Goal: Task Accomplishment & Management: Use online tool/utility

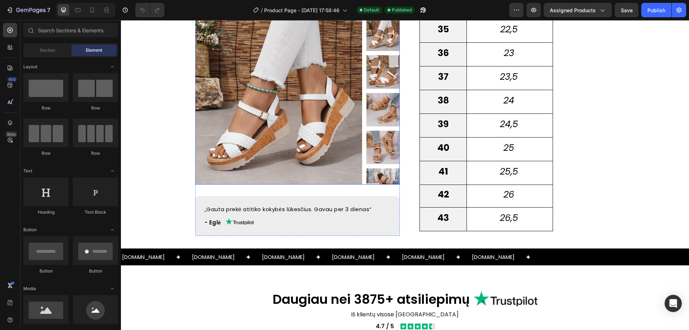
scroll to position [682, 0]
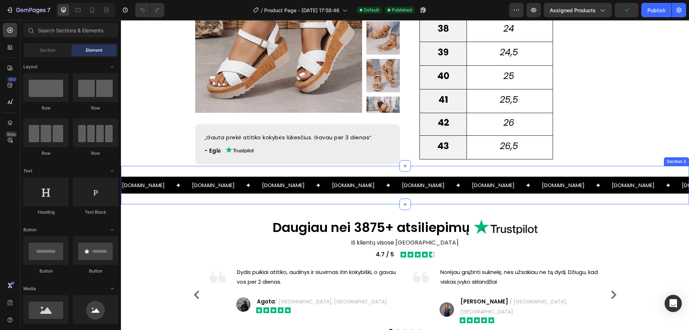
click at [165, 187] on div "[DOMAIN_NAME] Text [DOMAIN_NAME] Text [DOMAIN_NAME] Text [DOMAIN_NAME] Text [DO…" at bounding box center [405, 185] width 568 height 38
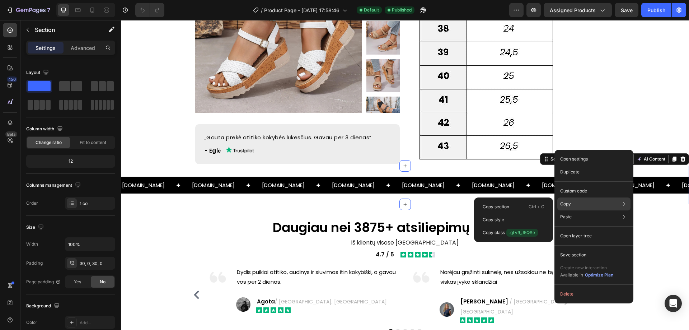
click at [567, 198] on div "Copy Copy section Ctrl + C Copy style Copy class .gLv9_J5QSe" at bounding box center [593, 203] width 73 height 13
click at [533, 205] on p "Ctrl + C" at bounding box center [537, 206] width 16 height 7
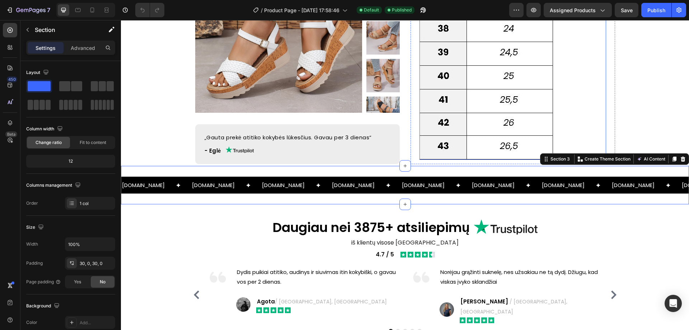
scroll to position [718, 0]
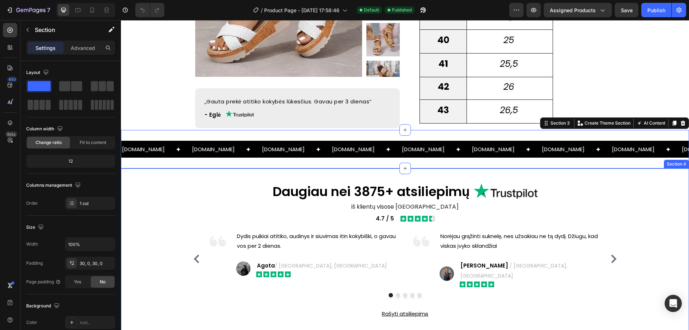
click at [360, 168] on div "Daugiau nei 3875+ atsiliepimų Heading Image Row iš klientų visose Baltijos šaly…" at bounding box center [405, 252] width 568 height 168
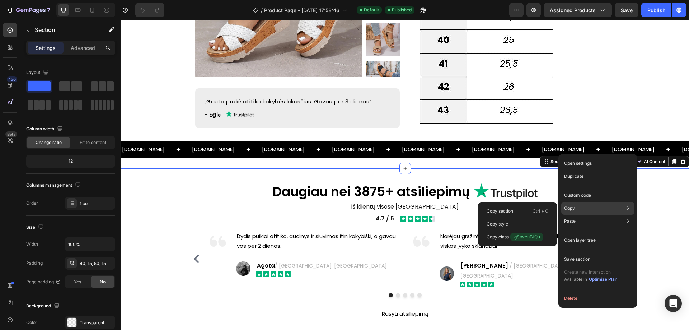
click at [575, 203] on div "Copy Copy section Ctrl + C Copy style Copy class .gStweuFJQu" at bounding box center [597, 208] width 73 height 13
click at [530, 209] on div "Copy section Ctrl + C" at bounding box center [517, 211] width 73 height 13
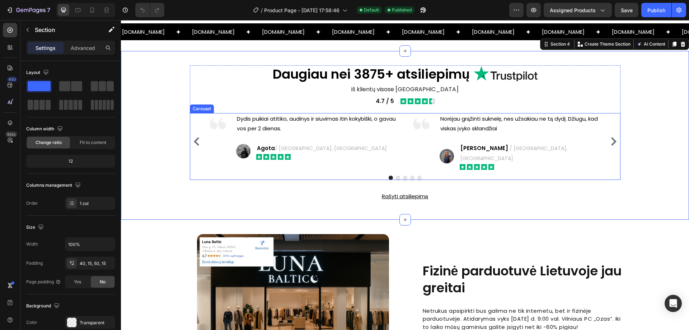
scroll to position [897, 0]
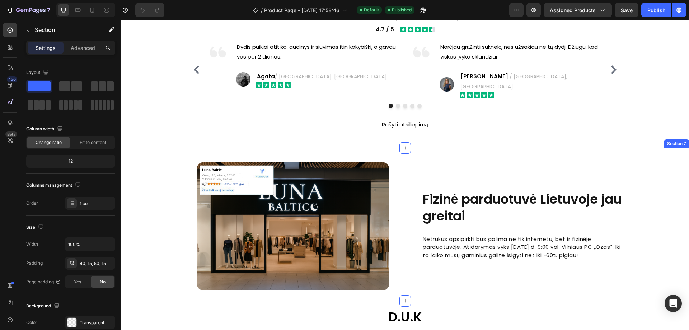
click at [162, 168] on div "Fizinė parduotuvė Lietuvoje jau greitai Heading Netrukus apsipirkti bus galima …" at bounding box center [405, 226] width 568 height 128
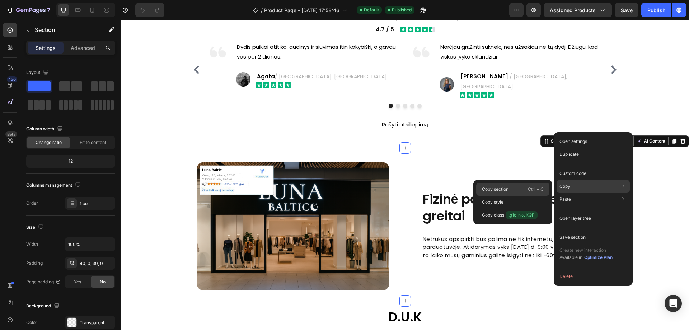
click at [531, 186] on p "Ctrl + C" at bounding box center [536, 189] width 16 height 7
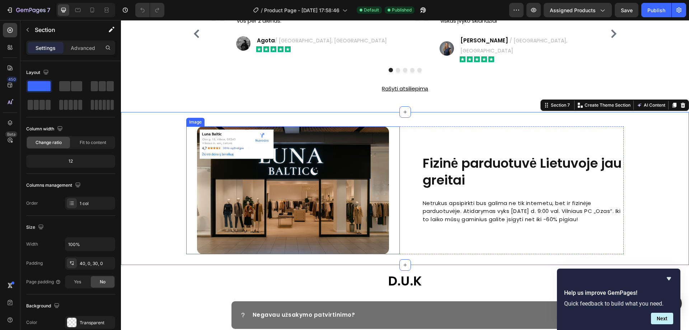
scroll to position [1005, 0]
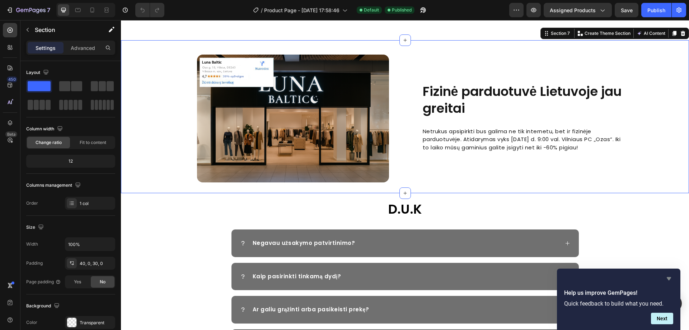
click at [669, 279] on icon "Hide survey" at bounding box center [669, 278] width 4 height 3
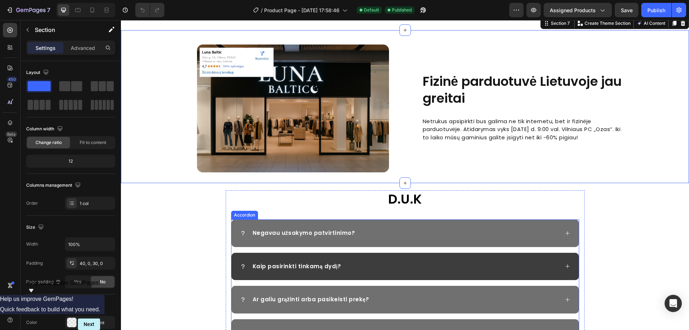
scroll to position [1077, 0]
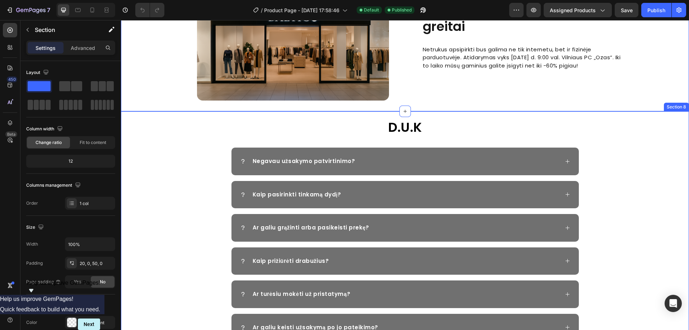
click at [171, 121] on div "D.U.K Heading Negavau užsakymo patvirtinimo? Kaip pasirinkti tinkamą dydį? Ar g…" at bounding box center [405, 262] width 568 height 289
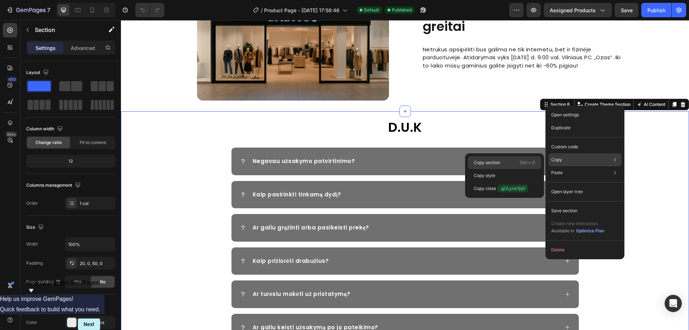
click at [513, 165] on div "Copy section Ctrl + C" at bounding box center [504, 162] width 73 height 13
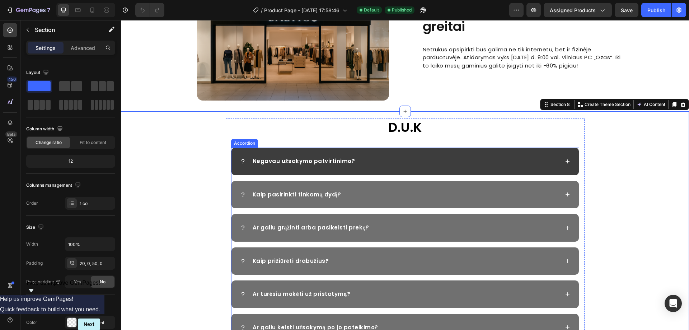
click at [526, 159] on div "Negavau užsakymo patvirtinimo?" at bounding box center [399, 161] width 319 height 10
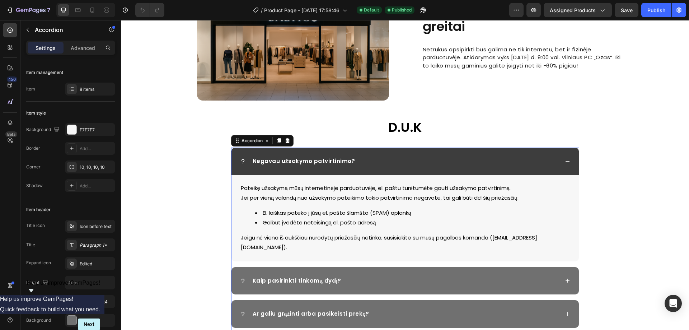
click at [526, 159] on div "Negavau užsakymo patvirtinimo?" at bounding box center [399, 161] width 319 height 10
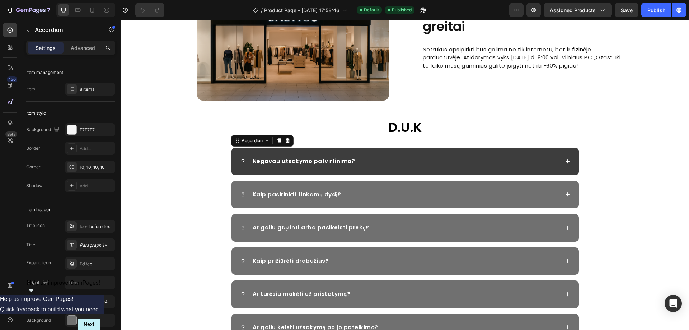
click at [561, 159] on div "Negavau užsakymo patvirtinimo?" at bounding box center [405, 162] width 347 height 28
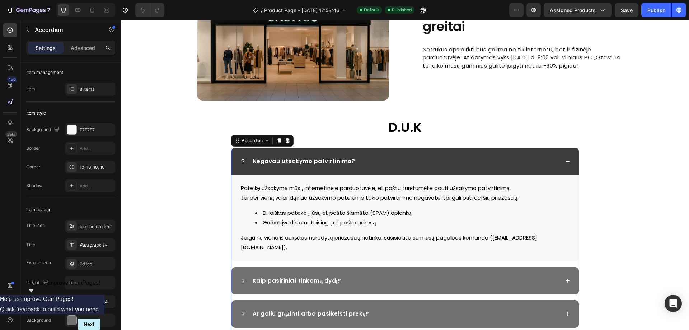
click at [561, 159] on div "Negavau užsakymo patvirtinimo?" at bounding box center [405, 162] width 347 height 28
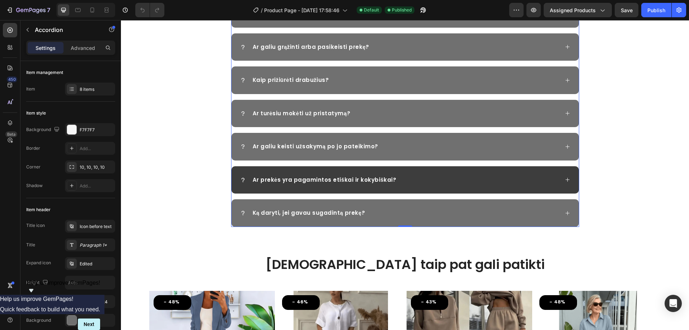
scroll to position [1292, 0]
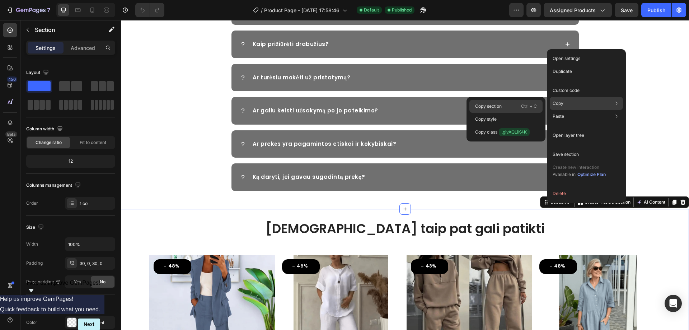
click at [516, 105] on div "Copy section Ctrl + C" at bounding box center [506, 106] width 73 height 13
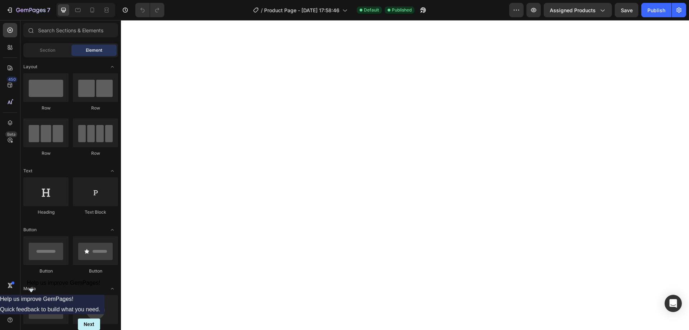
scroll to position [0, 0]
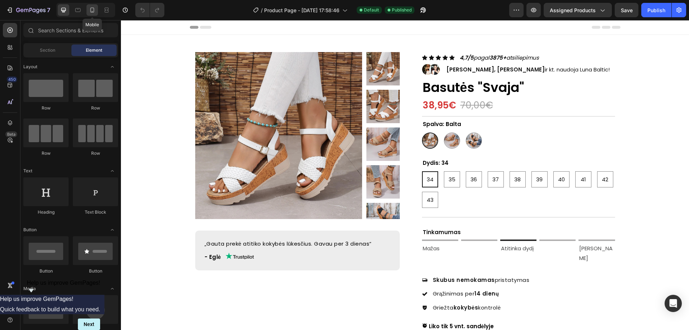
click at [92, 8] on icon at bounding box center [92, 10] width 4 height 5
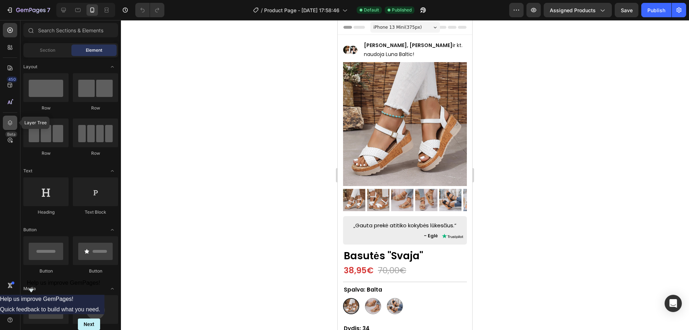
click at [11, 122] on icon at bounding box center [9, 122] width 7 height 7
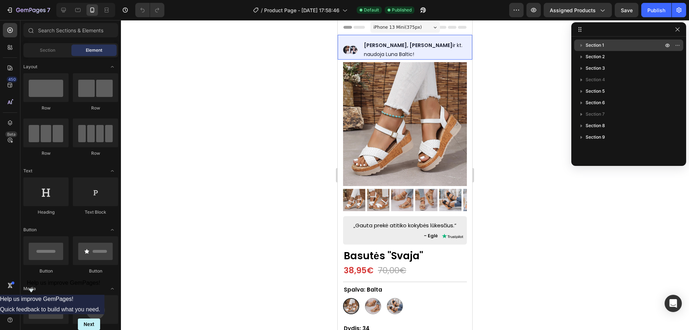
click at [601, 46] on span "Section 1" at bounding box center [595, 45] width 18 height 7
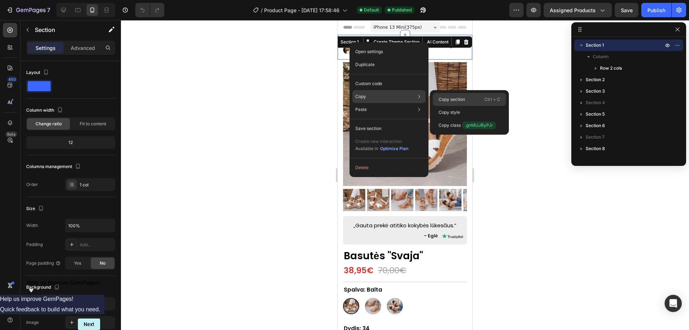
click at [443, 95] on div "Copy section Ctrl + C" at bounding box center [469, 99] width 73 height 13
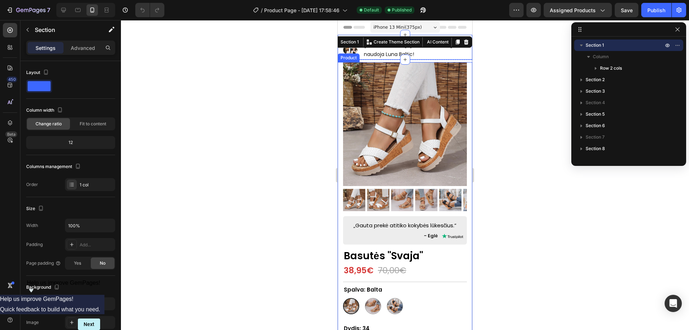
click at [489, 10] on div "/ Product Page - [DATE] 17:58:46 Default Published" at bounding box center [339, 10] width 339 height 14
click at [676, 31] on icon "button" at bounding box center [678, 30] width 6 height 6
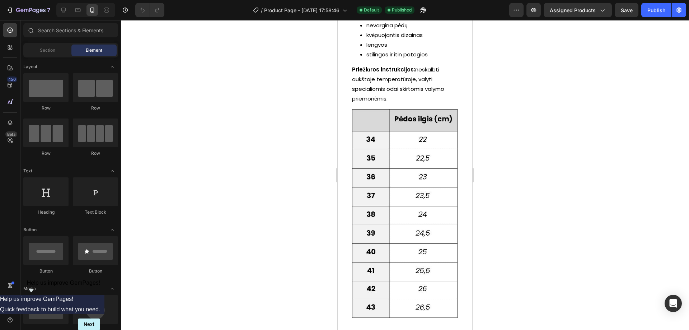
scroll to position [826, 0]
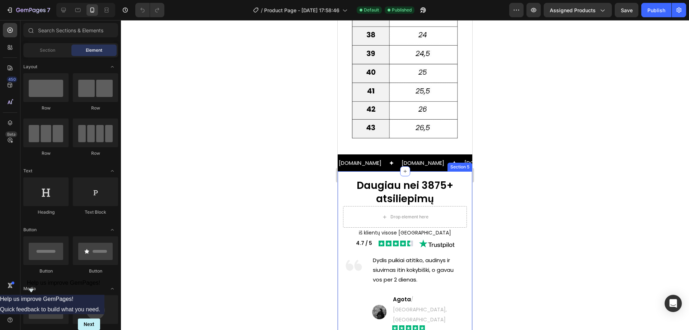
click at [340, 171] on div "Daugiau nei 3875+ atsiliepimų Heading Drop element here Row iš klientų visose B…" at bounding box center [405, 276] width 135 height 211
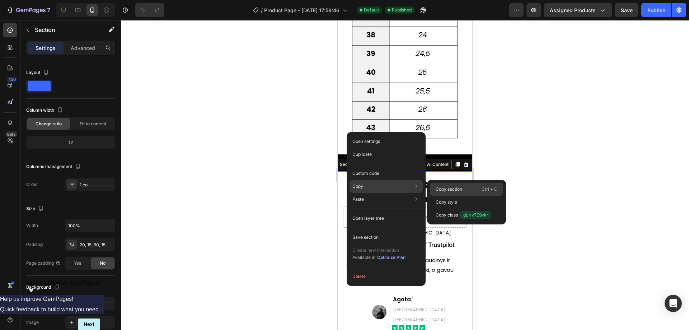
click at [442, 186] on p "Copy section" at bounding box center [449, 189] width 27 height 6
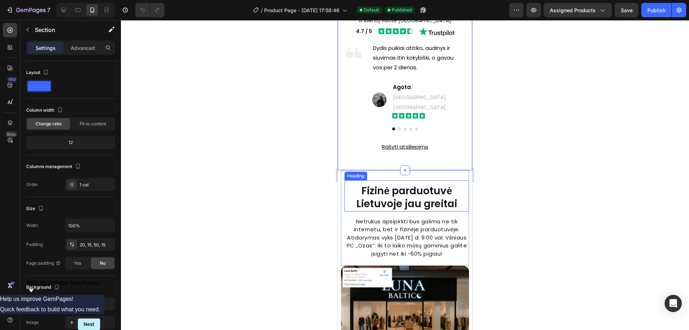
scroll to position [1041, 0]
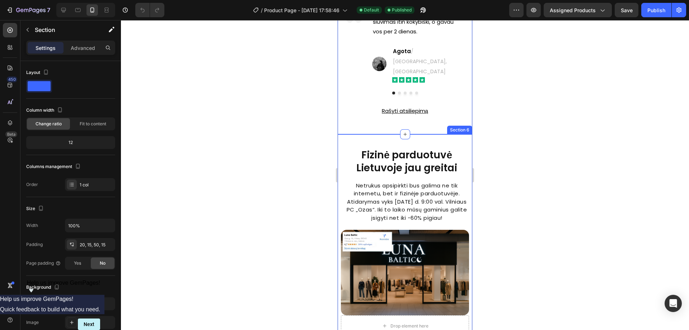
click at [339, 134] on div "Drop element here Fizinė parduotuvė Lietuvoje jau greitai Heading Netrukus apsi…" at bounding box center [405, 237] width 135 height 206
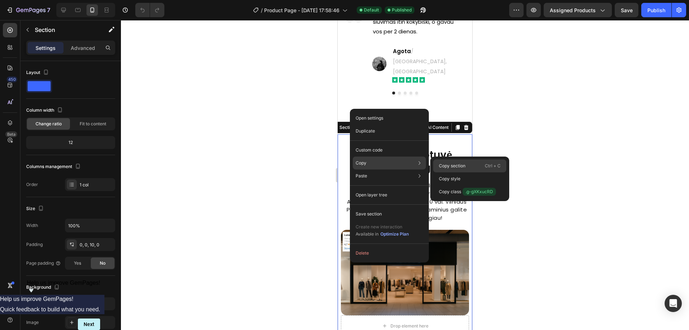
click at [441, 165] on p "Copy section" at bounding box center [452, 166] width 27 height 6
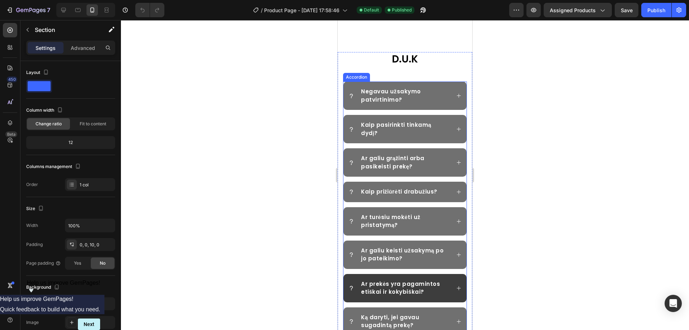
scroll to position [1436, 0]
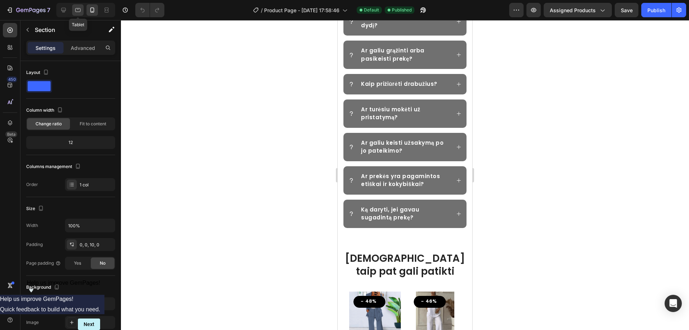
click at [73, 10] on div at bounding box center [77, 9] width 11 height 11
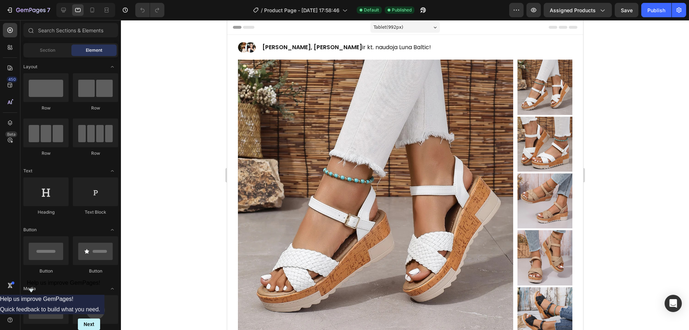
drag, startPoint x: 578, startPoint y: 196, endPoint x: 817, endPoint y: 52, distance: 279.1
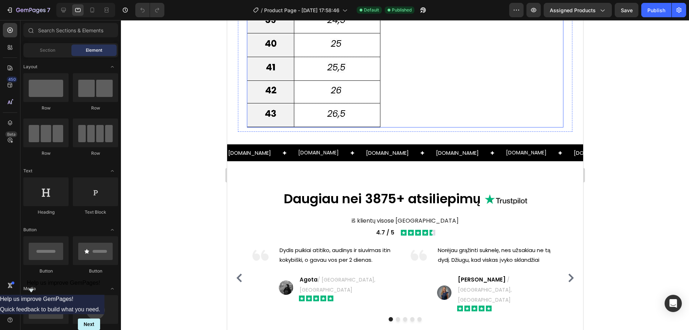
scroll to position [1041, 0]
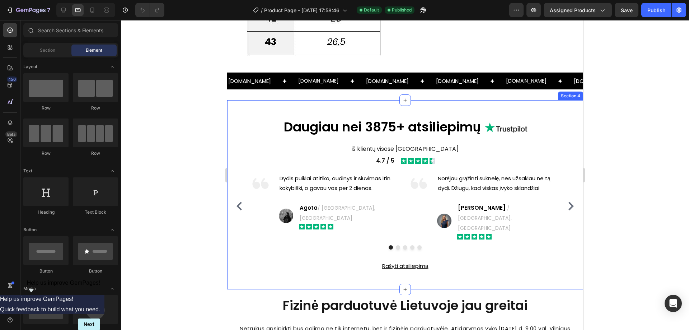
click at [232, 103] on div "Daugiau nei 3875+ atsiliepimų Heading Image Row iš klientų visose Baltijos šaly…" at bounding box center [405, 194] width 356 height 189
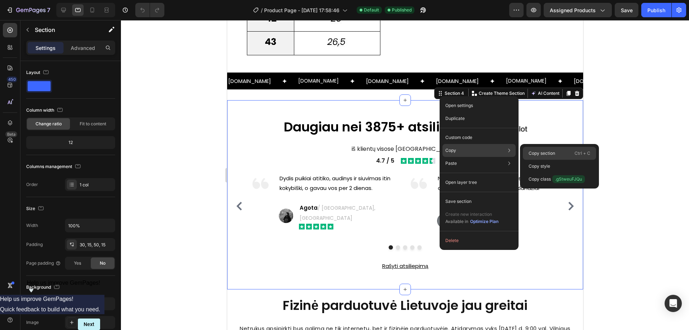
click at [540, 154] on p "Copy section" at bounding box center [542, 153] width 27 height 6
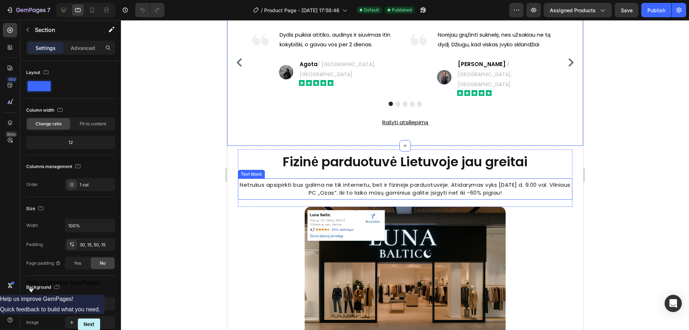
scroll to position [1292, 0]
